Goal: Task Accomplishment & Management: Manage account settings

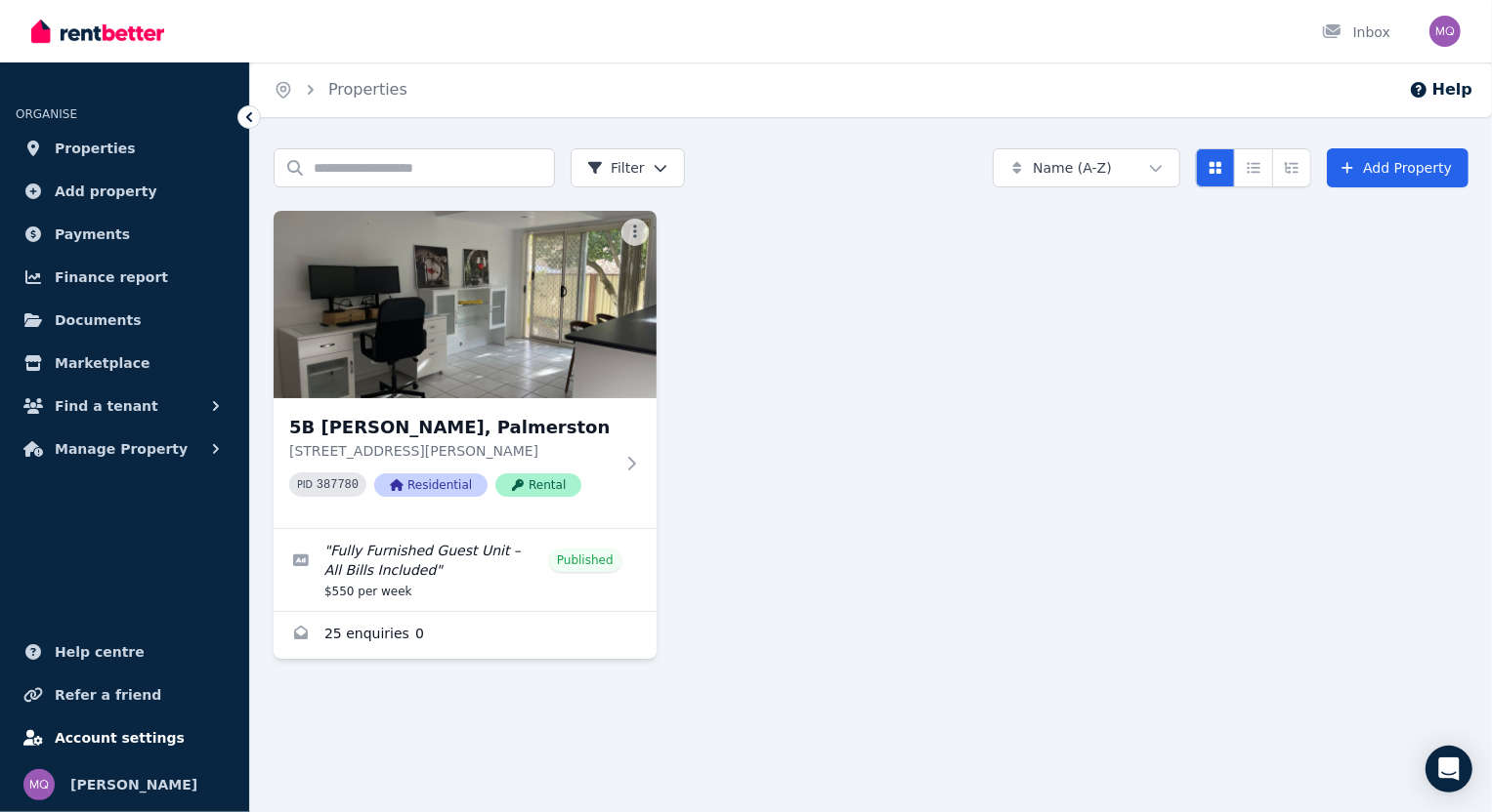
click at [150, 739] on span "Account settings" at bounding box center [119, 739] width 130 height 24
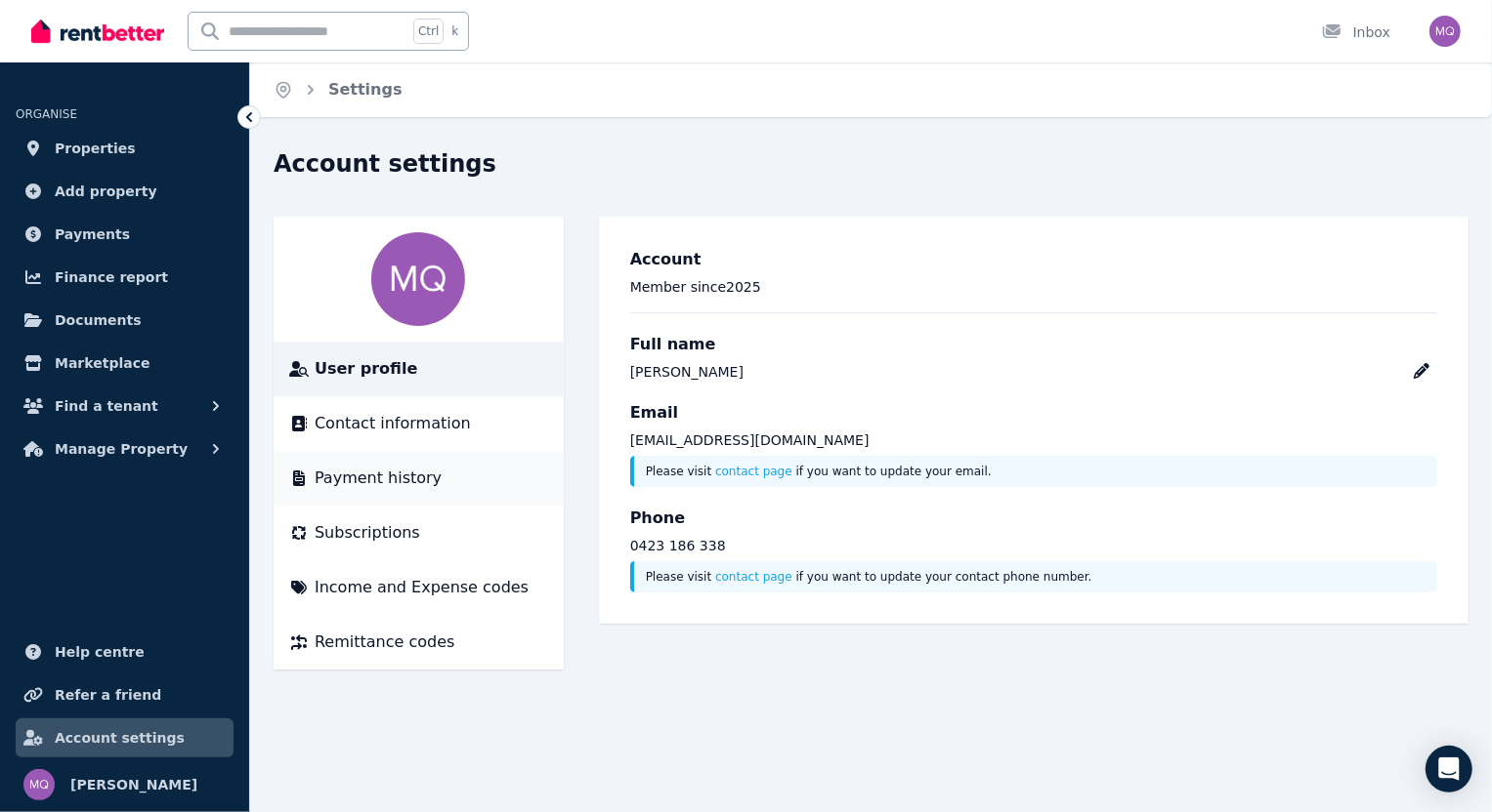
click at [332, 475] on span "Payment history" at bounding box center [378, 479] width 127 height 24
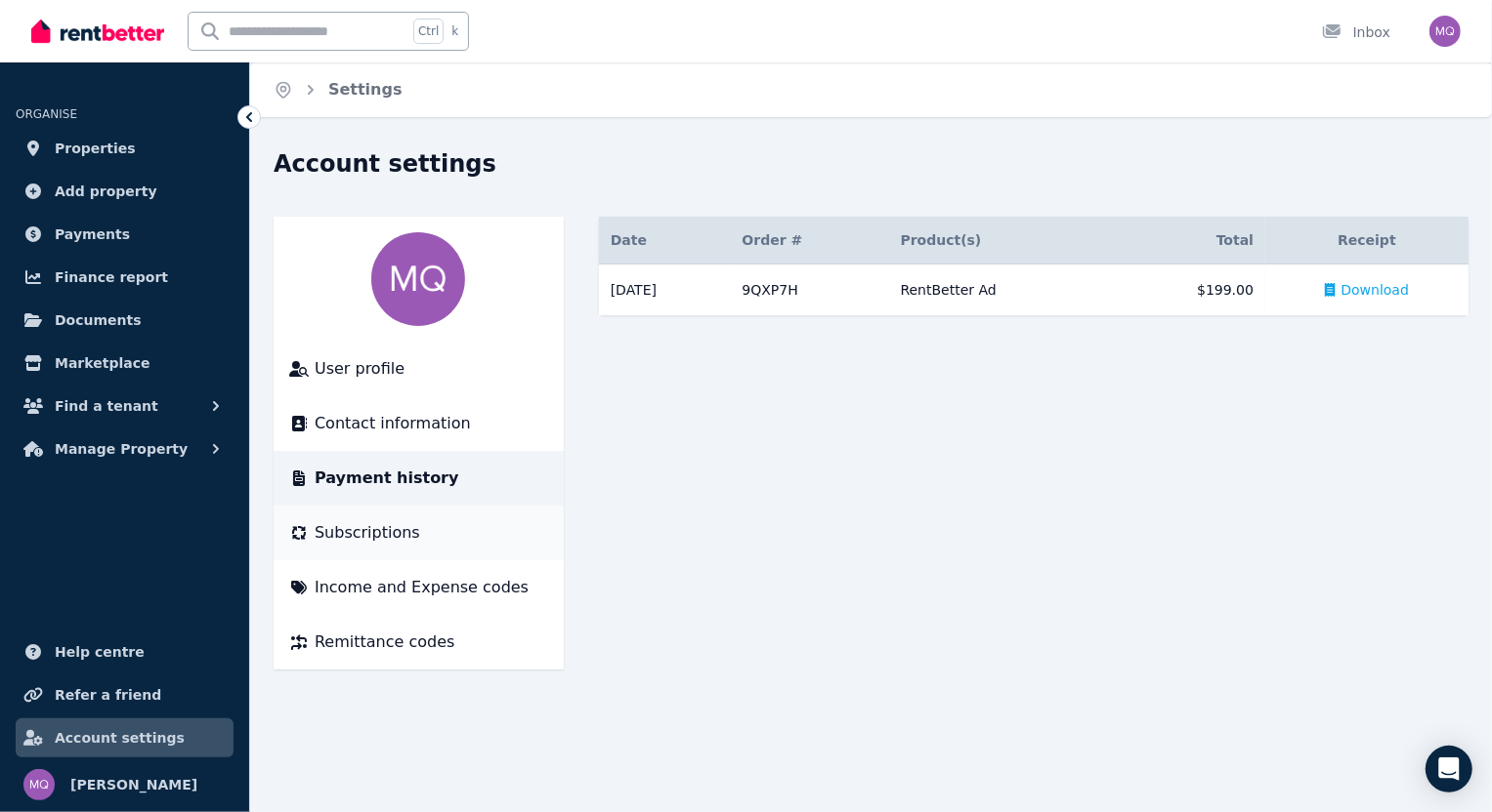
click at [390, 536] on span "Subscriptions" at bounding box center [367, 533] width 106 height 24
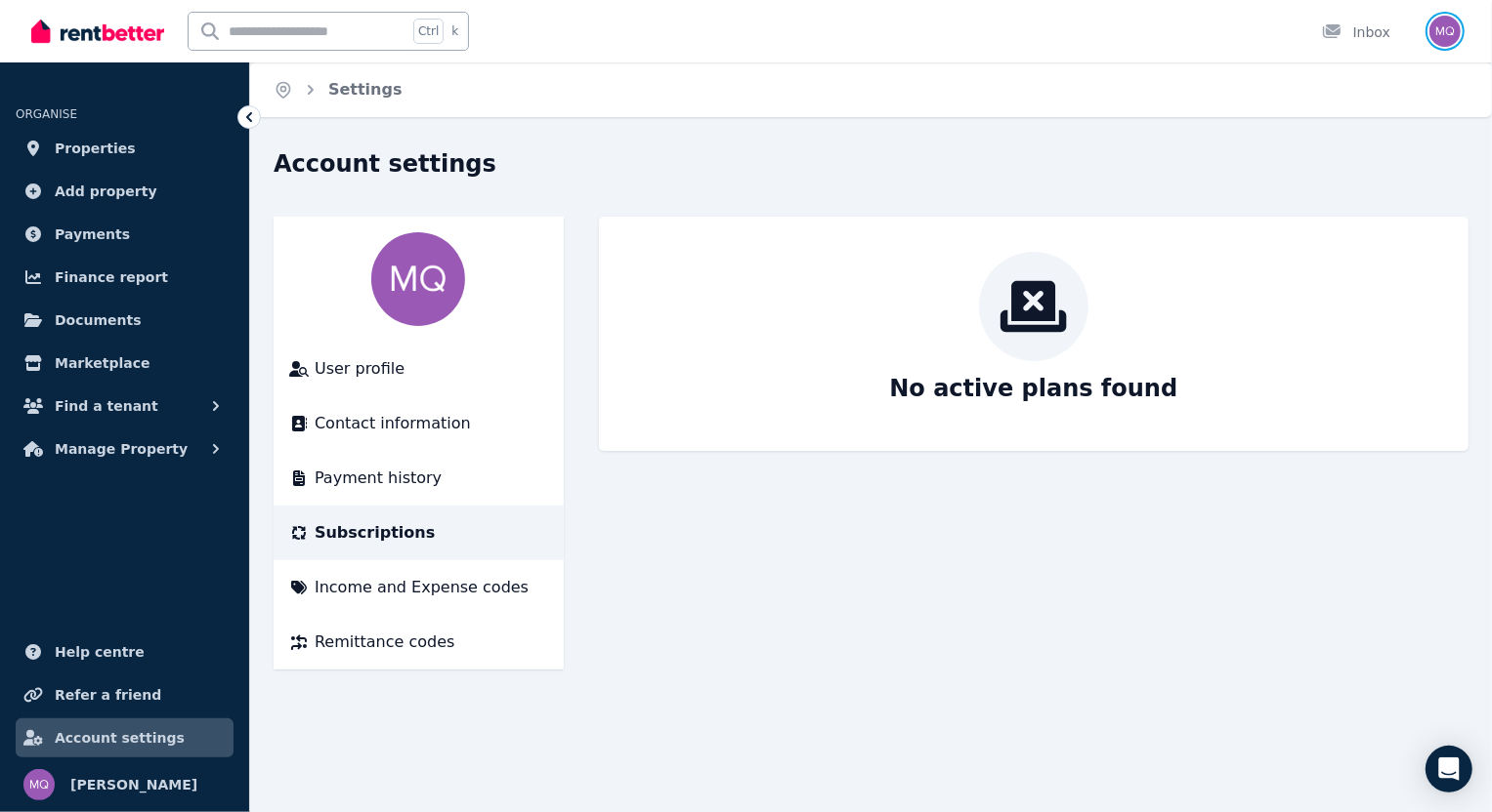
click at [1431, 26] on img "button" at bounding box center [1445, 32] width 32 height 32
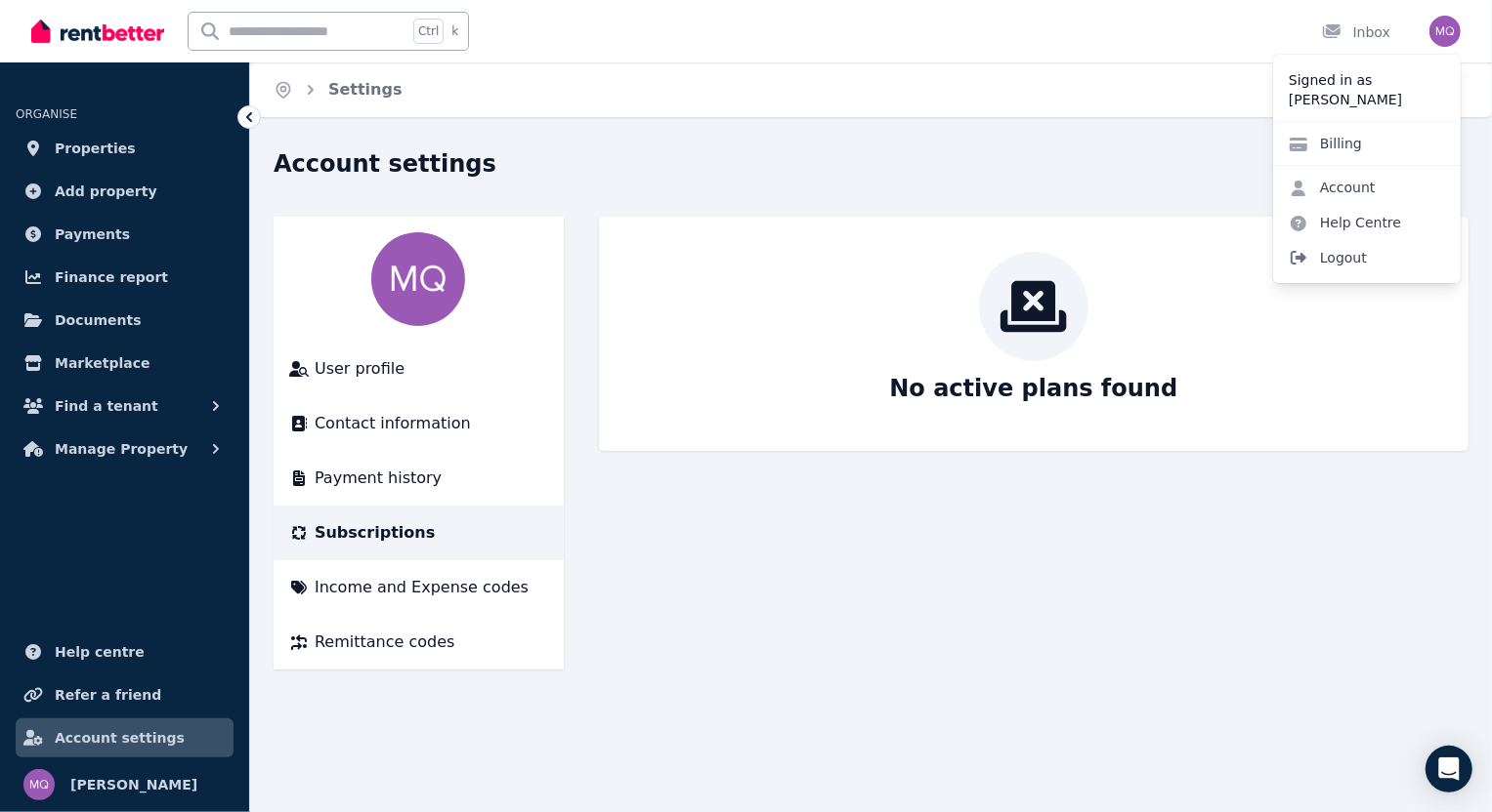
click at [1349, 256] on span "Logout" at bounding box center [1366, 258] width 188 height 36
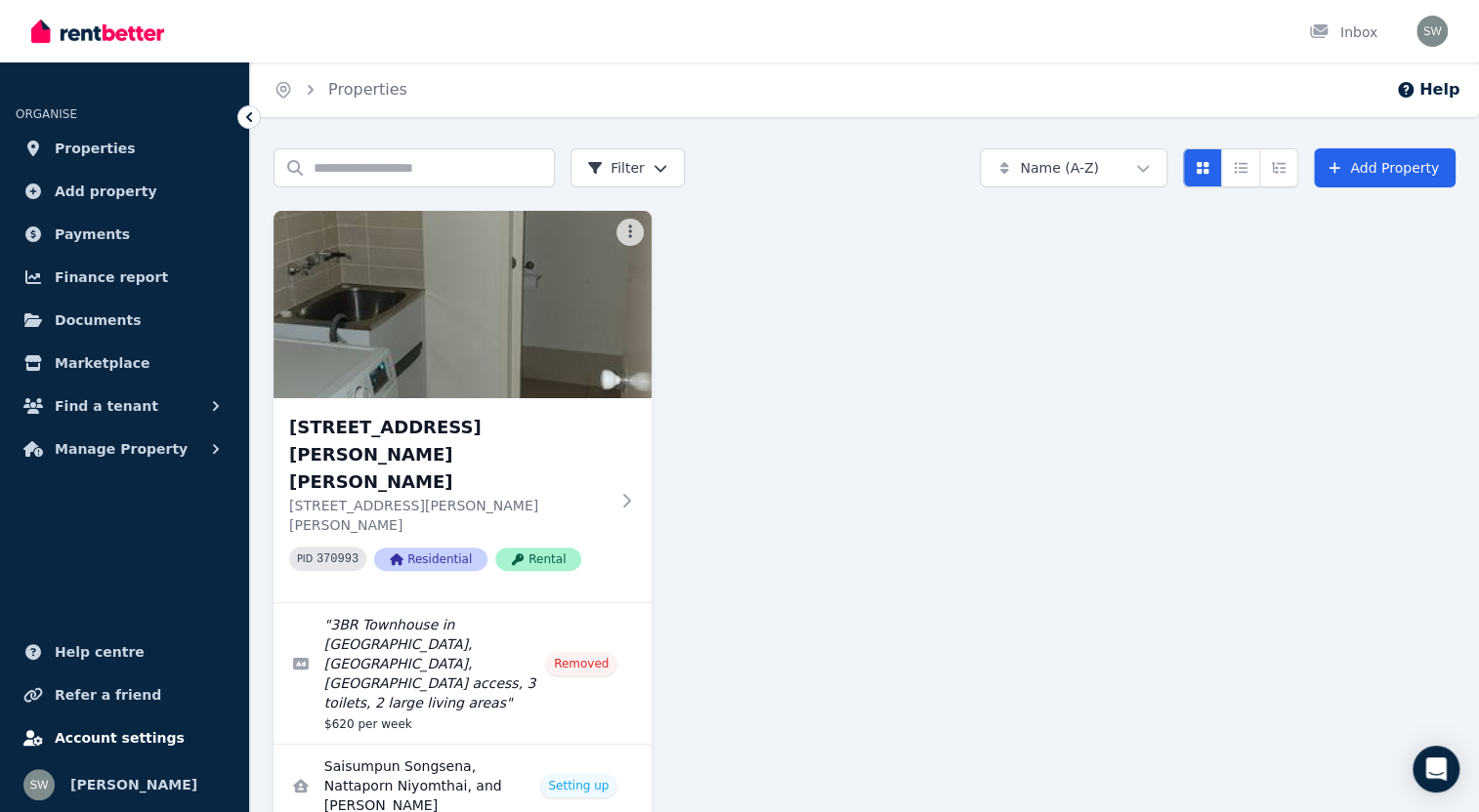
click at [104, 728] on span "Account settings" at bounding box center [119, 739] width 130 height 24
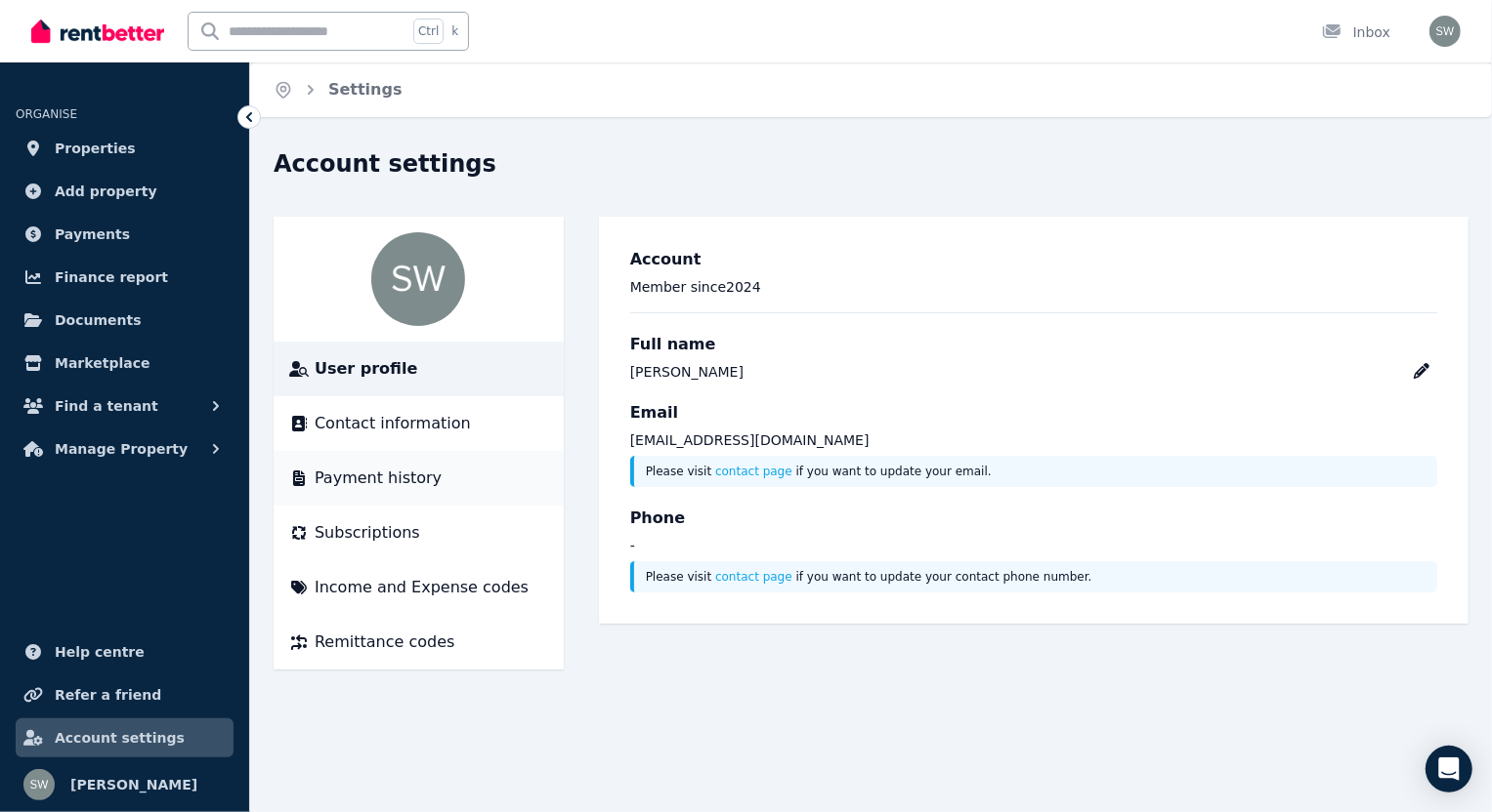
click at [405, 486] on span "Payment history" at bounding box center [378, 479] width 127 height 24
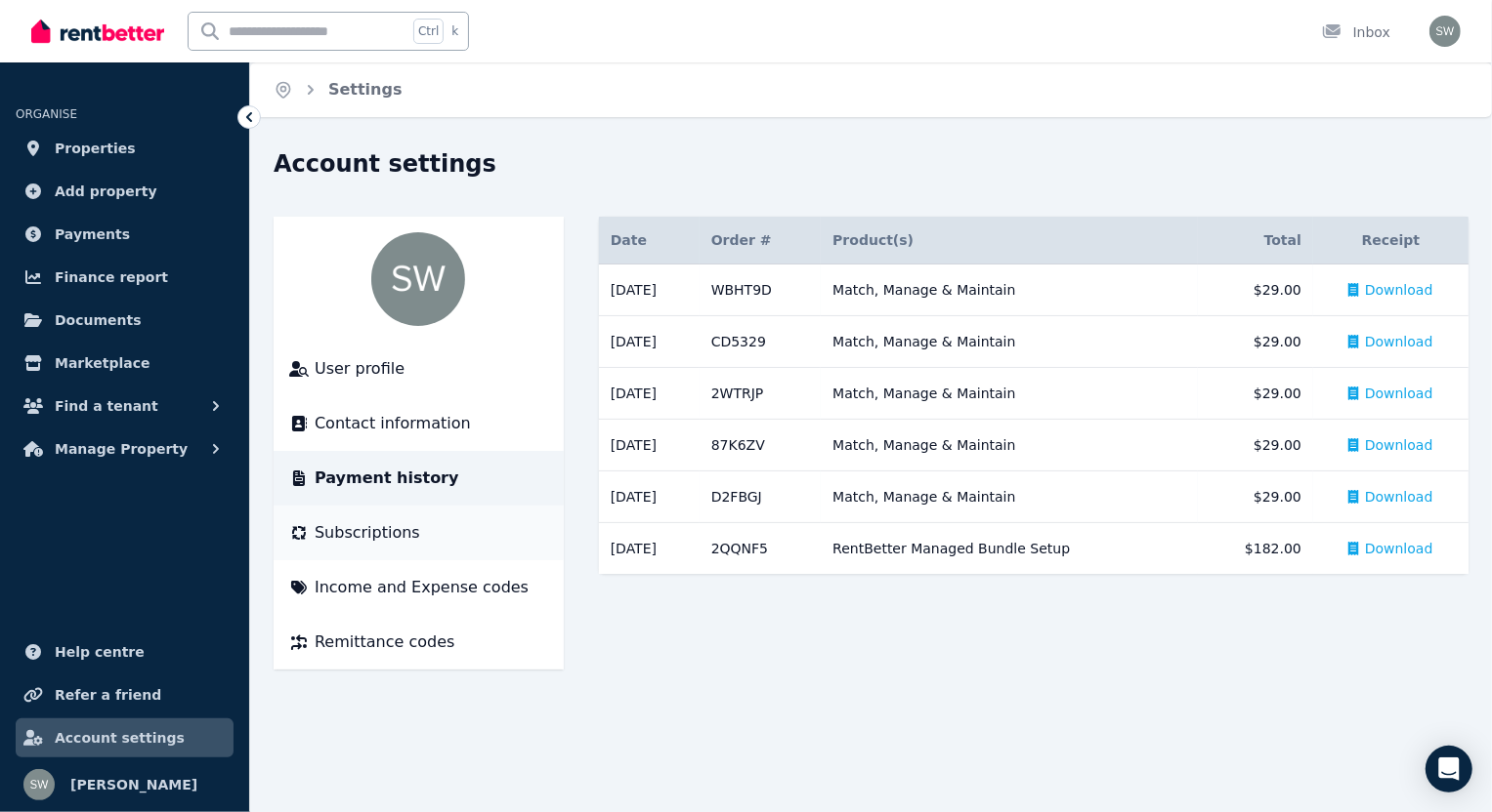
click at [449, 525] on div "Subscriptions" at bounding box center [419, 533] width 259 height 24
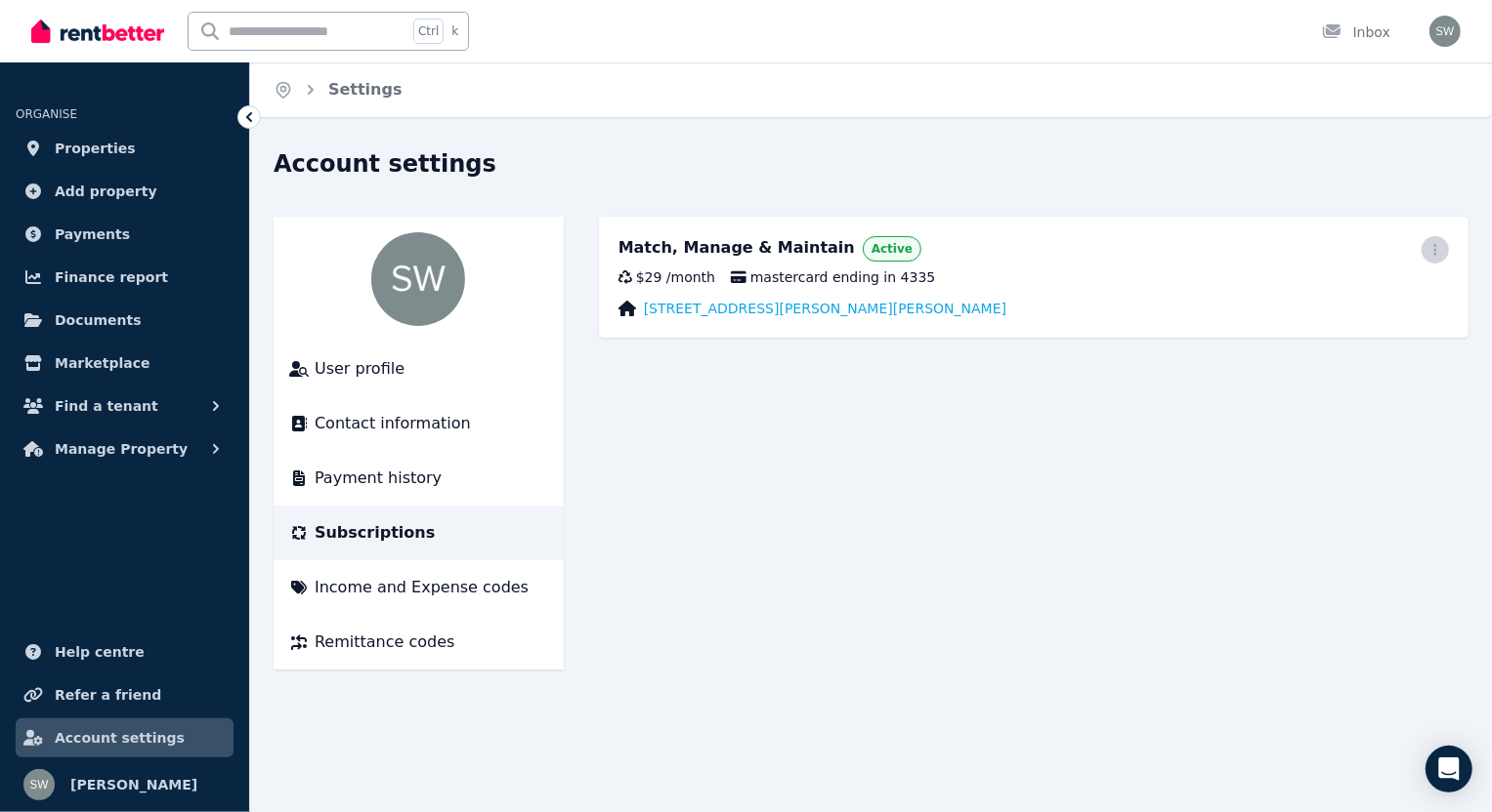
click at [1444, 248] on span "button" at bounding box center [1435, 250] width 28 height 28
click at [1331, 353] on span "Cancel plan" at bounding box center [1348, 365] width 172 height 24
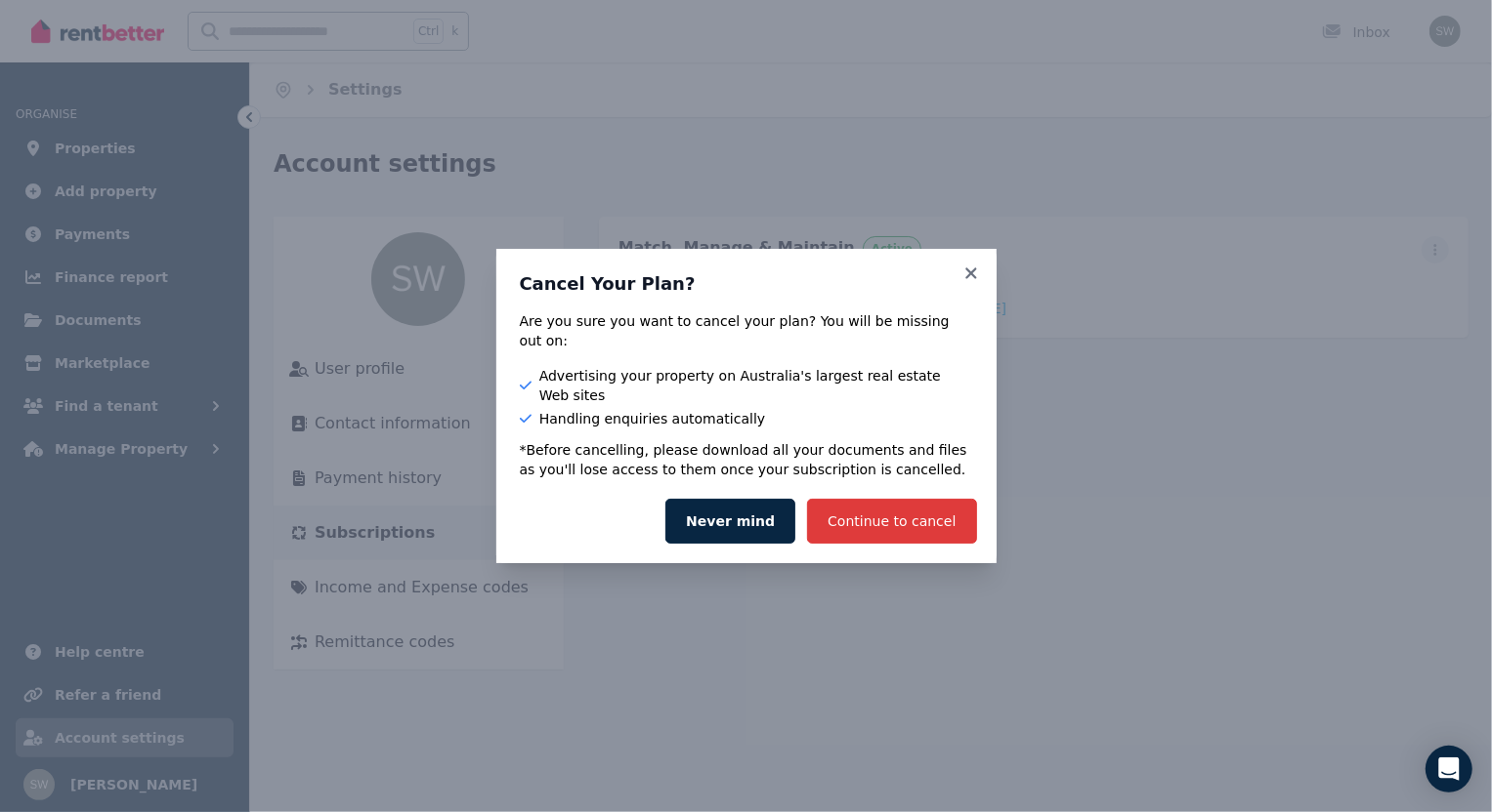
click at [879, 509] on button "Continue to cancel" at bounding box center [890, 520] width 169 height 45
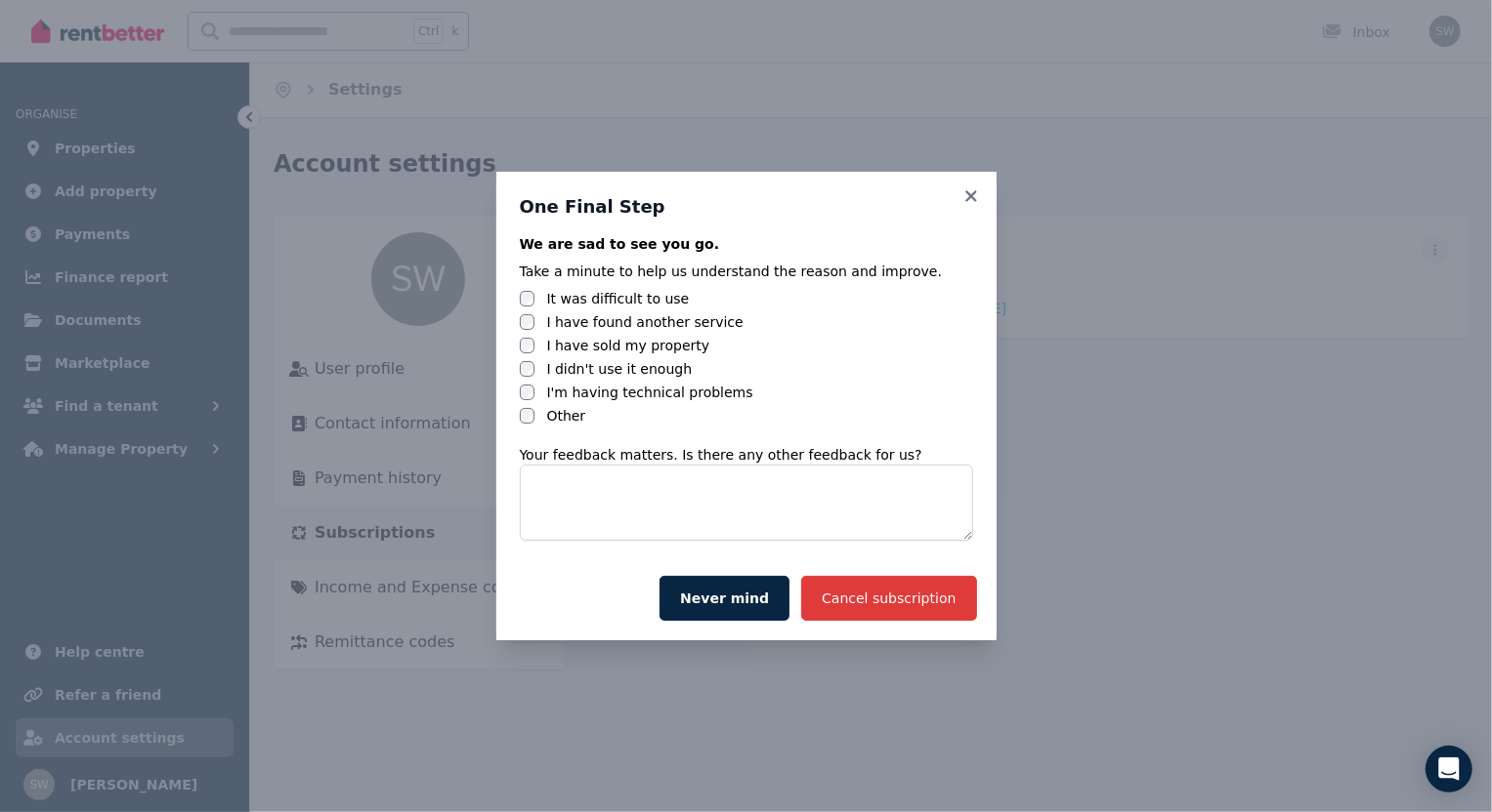
click at [915, 590] on button "Cancel subscription" at bounding box center [888, 597] width 175 height 45
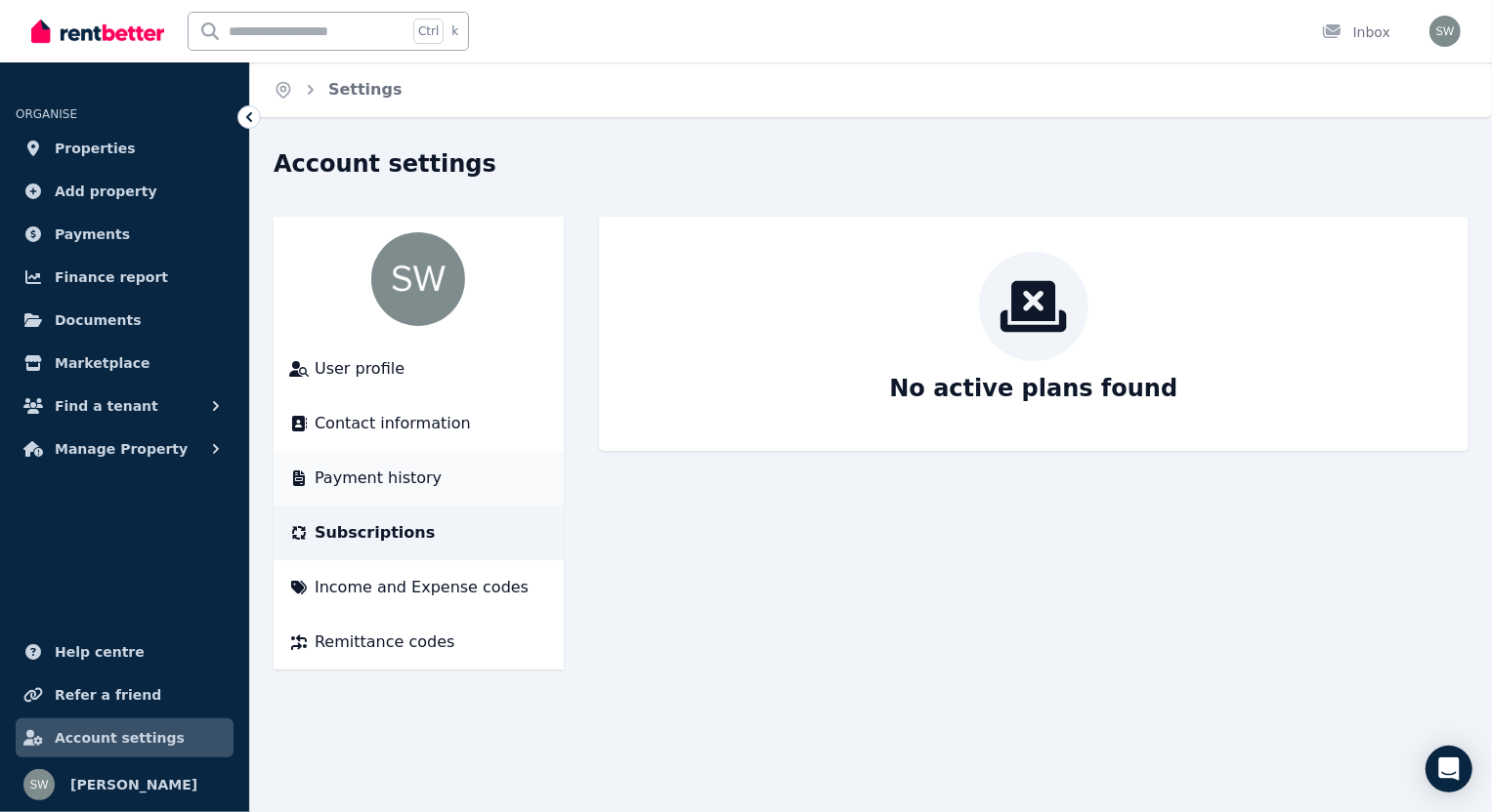
click at [393, 474] on span "Payment history" at bounding box center [378, 479] width 127 height 24
